Goal: Task Accomplishment & Management: Complete application form

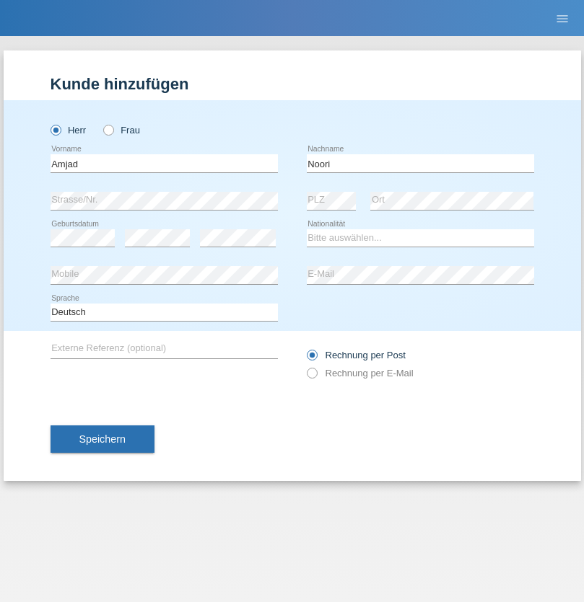
type input "Noori"
select select "AF"
select select "C"
select select "01"
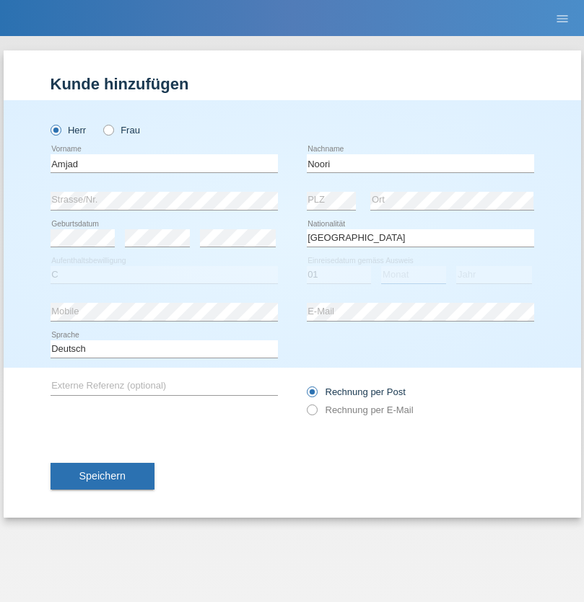
select select "01"
select select "2006"
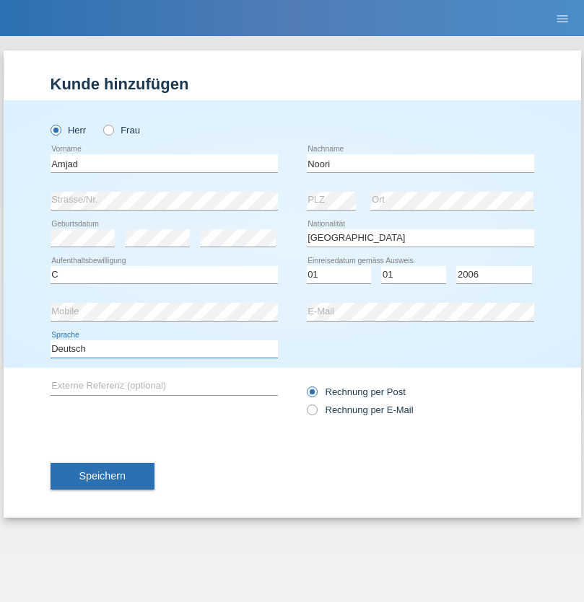
select select "en"
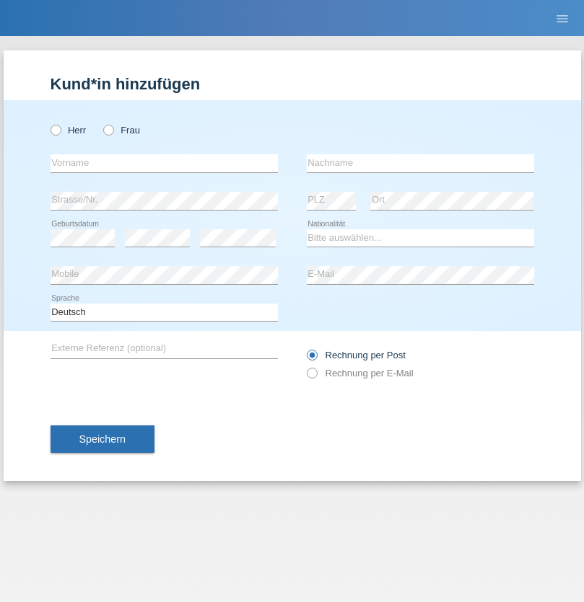
radio input "true"
click at [164, 163] on input "text" at bounding box center [163, 163] width 227 height 18
type input "Larissa"
click at [420, 163] on input "text" at bounding box center [420, 163] width 227 height 18
type input "zymberi"
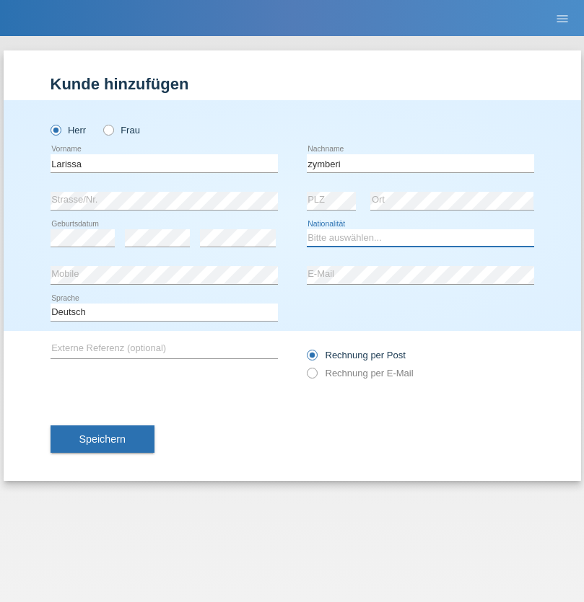
select select "CH"
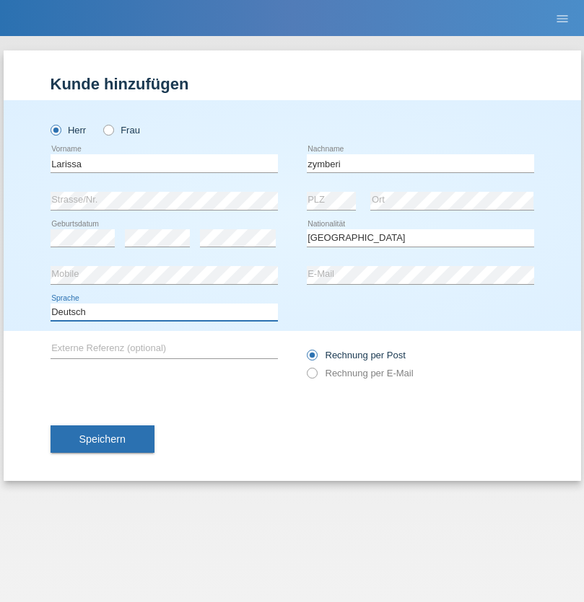
select select "en"
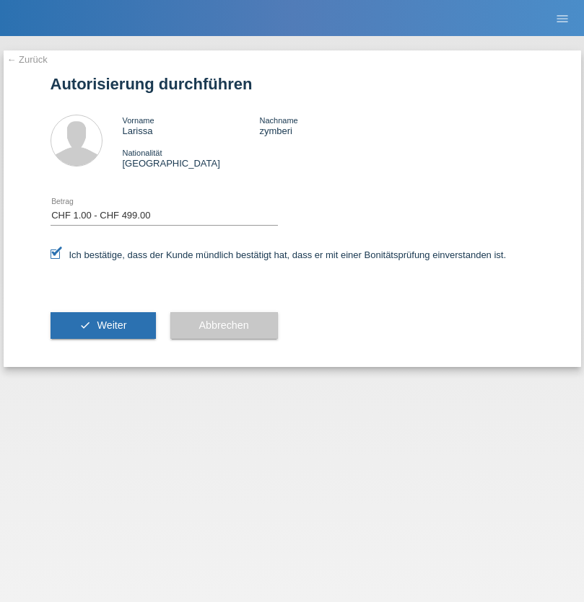
select select "1"
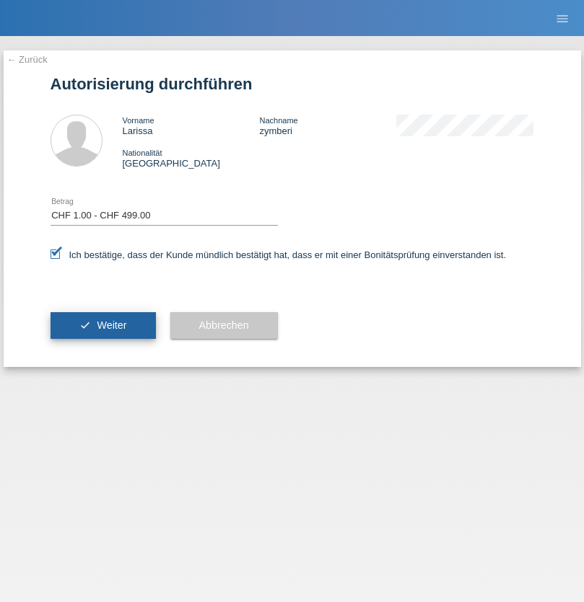
click at [102, 325] on span "Weiter" at bounding box center [112, 326] width 30 height 12
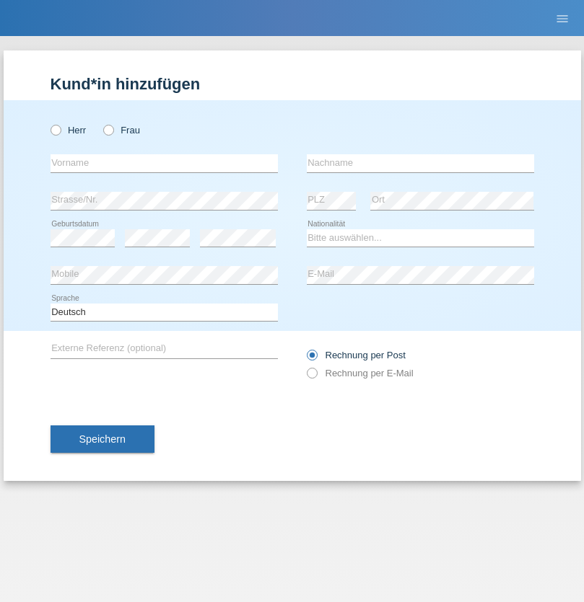
radio input "true"
click at [164, 163] on input "text" at bounding box center [163, 163] width 227 height 18
type input "[PERSON_NAME]"
click at [420, 163] on input "text" at bounding box center [420, 163] width 227 height 18
type input "Frei"
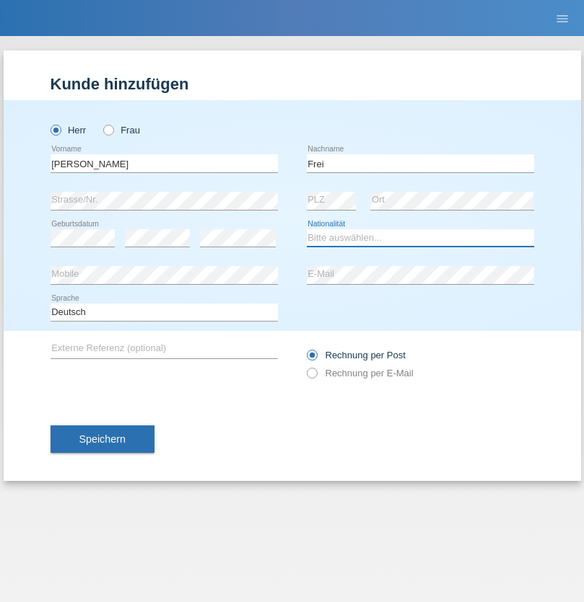
select select "CH"
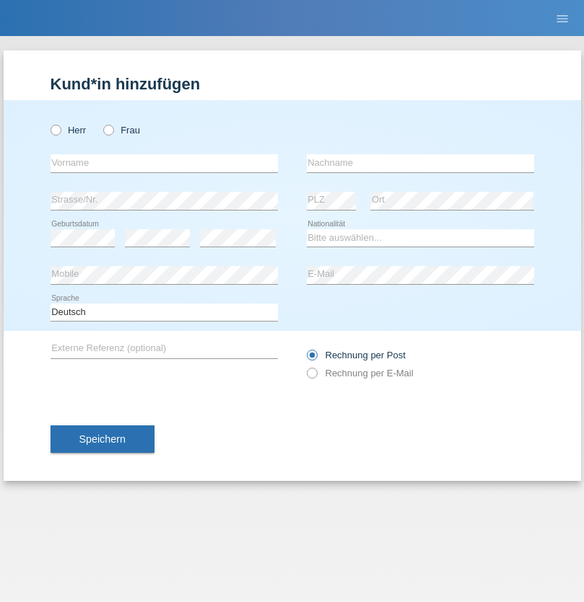
radio input "true"
click at [164, 163] on input "text" at bounding box center [163, 163] width 227 height 18
type input "agnertina"
click at [420, 163] on input "text" at bounding box center [420, 163] width 227 height 18
type input "noshaj"
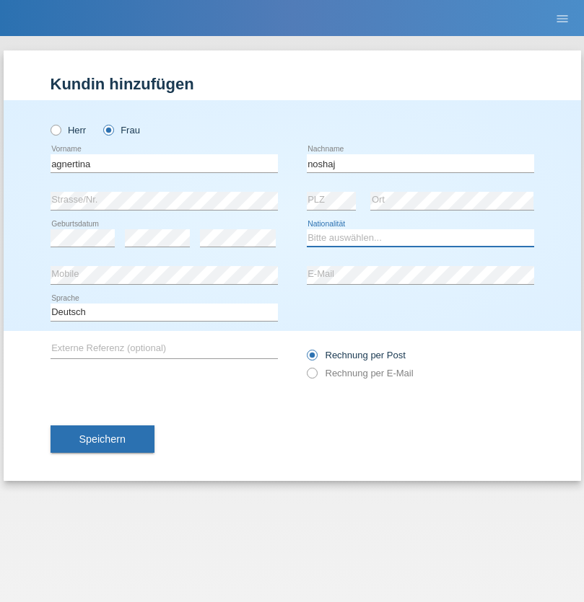
select select "NL"
select select "C"
select select "01"
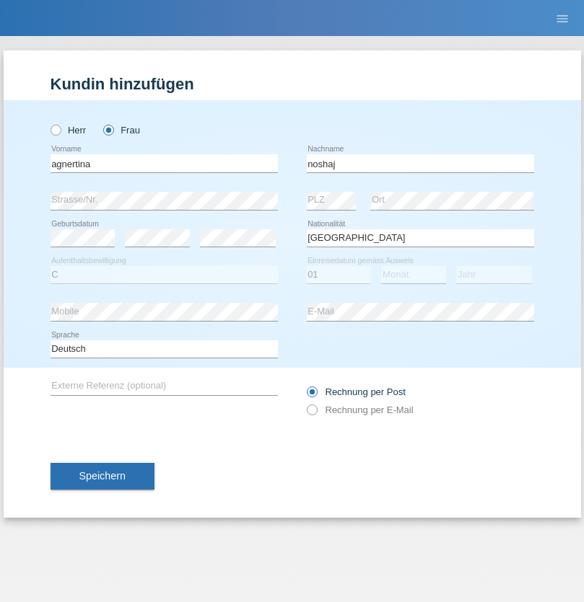
select select "08"
select select "2021"
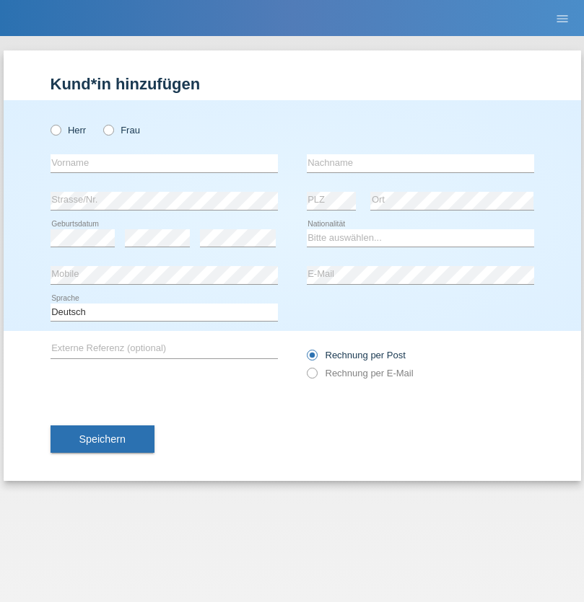
radio input "true"
click at [164, 163] on input "text" at bounding box center [163, 163] width 227 height 18
type input "bajram"
click at [420, 163] on input "text" at bounding box center [420, 163] width 227 height 18
type input "malluta"
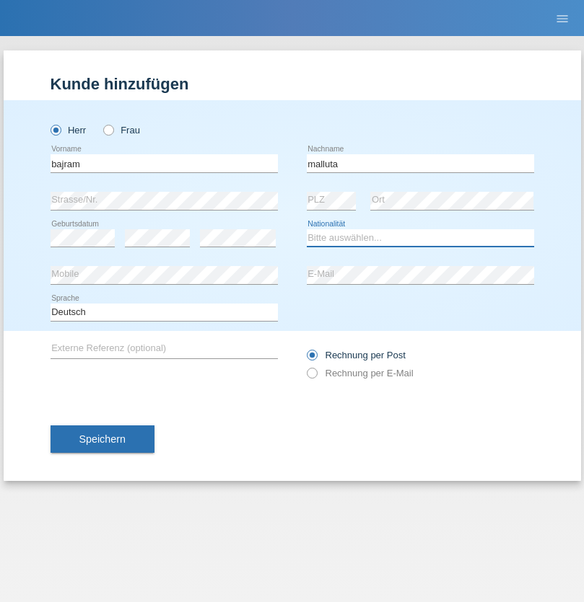
select select "CH"
radio input "true"
click at [164, 163] on input "text" at bounding box center [163, 163] width 227 height 18
type input "firat"
click at [420, 163] on input "text" at bounding box center [420, 163] width 227 height 18
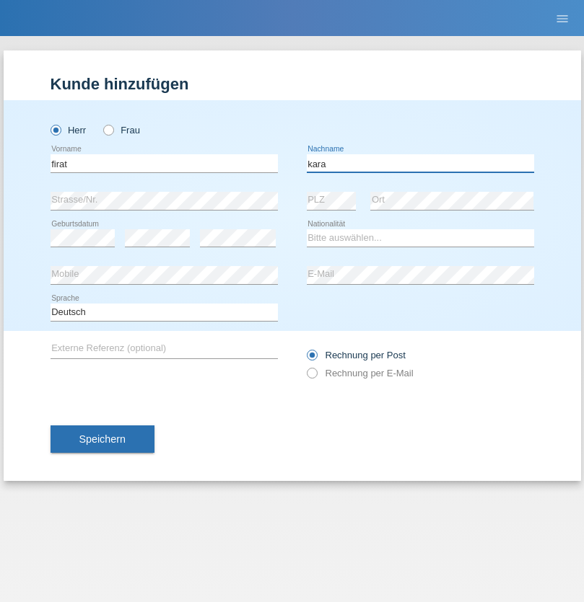
type input "kara"
select select "CH"
radio input "true"
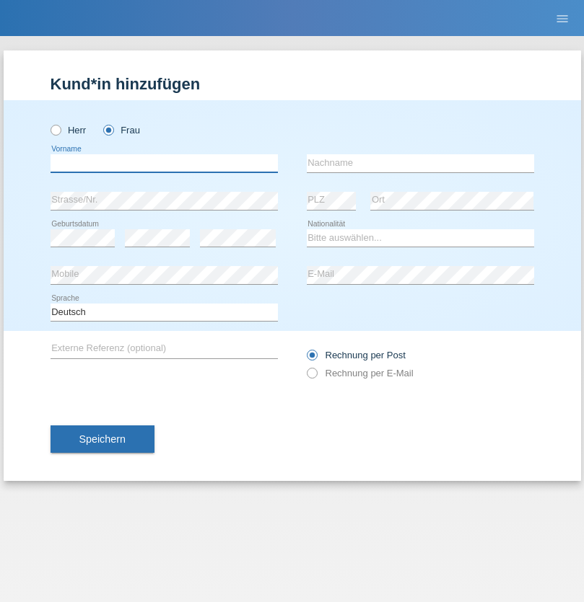
click at [164, 163] on input "text" at bounding box center [163, 163] width 227 height 18
type input "Dagmar"
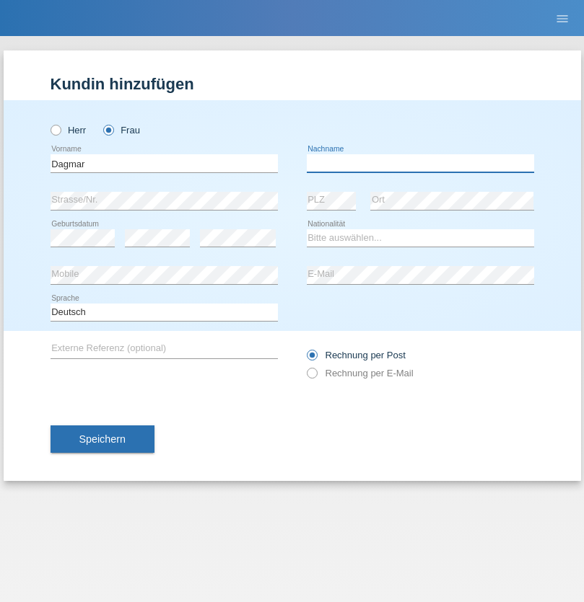
click at [420, 163] on input "text" at bounding box center [420, 163] width 227 height 18
type input "Reusser"
select select "CH"
radio input "true"
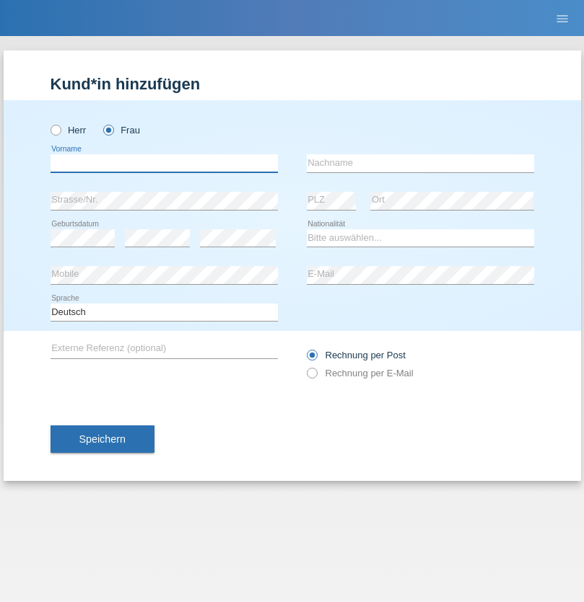
click at [164, 163] on input "text" at bounding box center [163, 163] width 227 height 18
type input "Dunja"
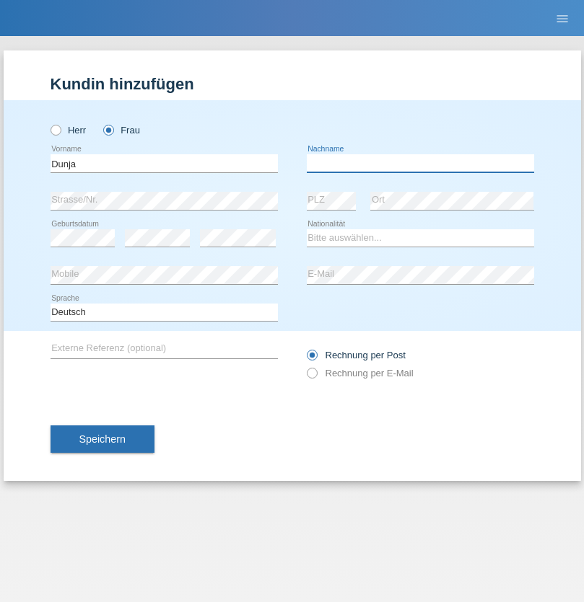
click at [420, 163] on input "text" at bounding box center [420, 163] width 227 height 18
type input "[PERSON_NAME]"
select select "HR"
select select "C"
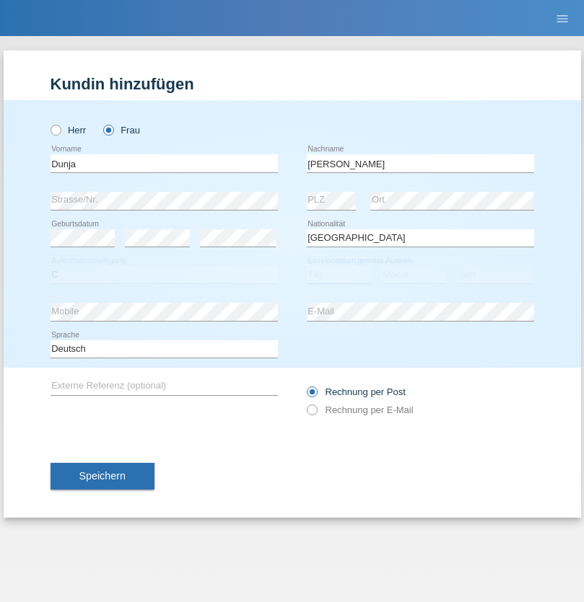
select select "03"
select select "09"
select select "2021"
